Goal: Find specific page/section: Find specific page/section

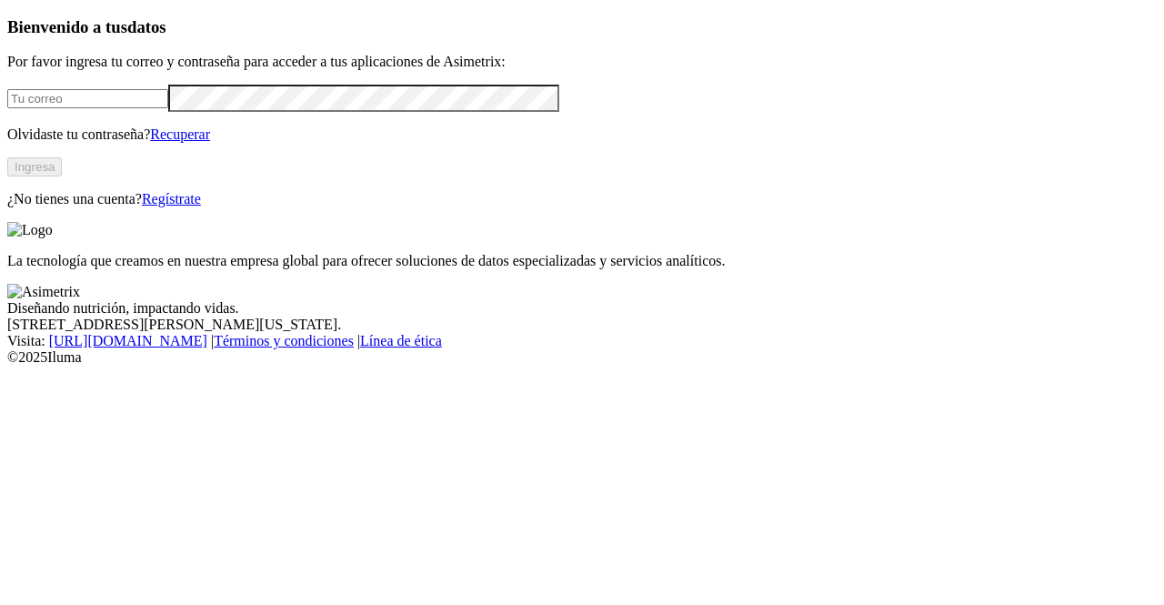
type input "[PERSON_NAME][EMAIL_ADDRESS][PERSON_NAME][DOMAIN_NAME]"
click at [62, 176] on button "Ingresa" at bounding box center [34, 166] width 55 height 19
